Goal: Communication & Community: Answer question/provide support

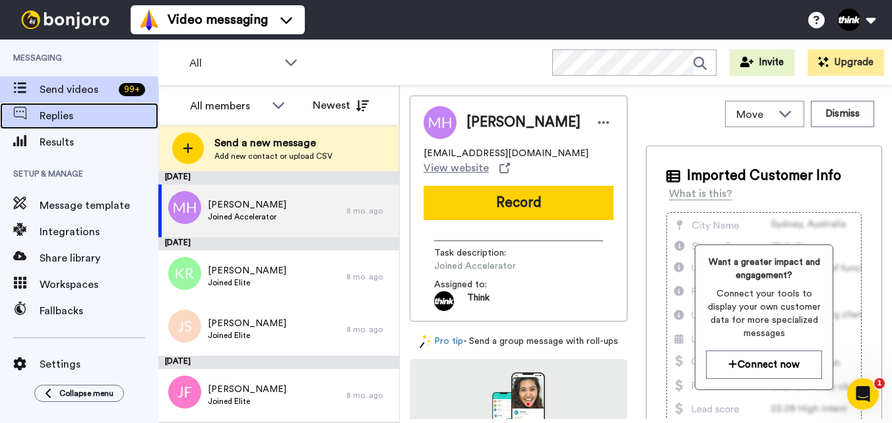
click at [85, 122] on span "Replies" at bounding box center [99, 116] width 119 height 16
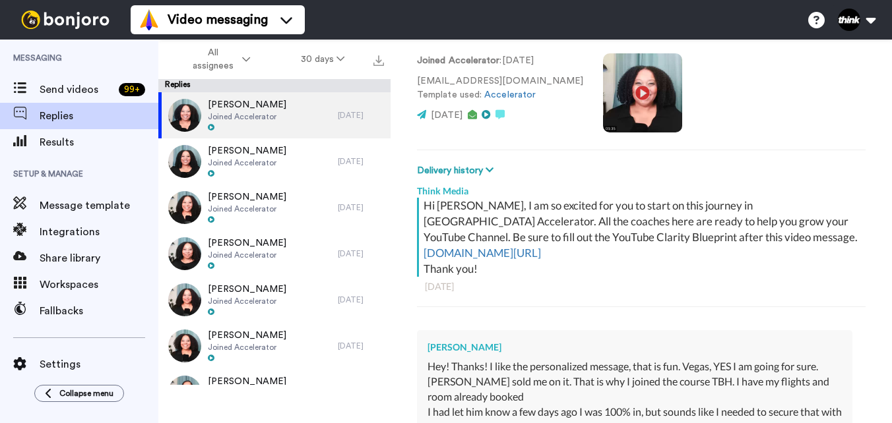
scroll to position [337, 0]
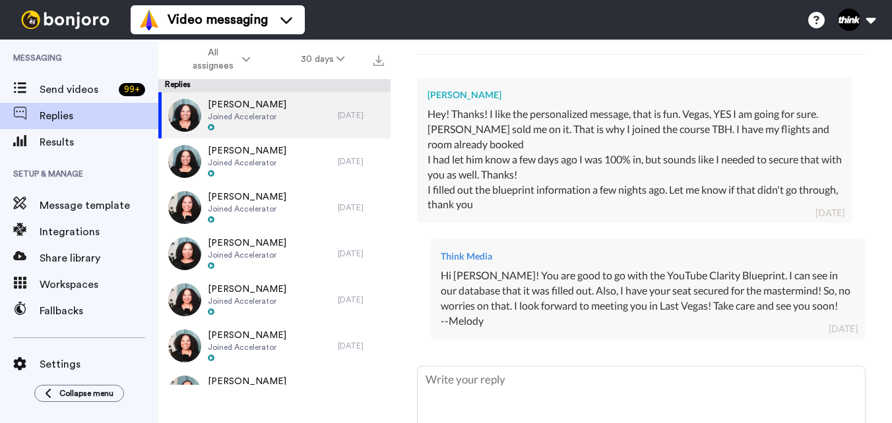
type textarea "x"
